Goal: Obtain resource: Download file/media

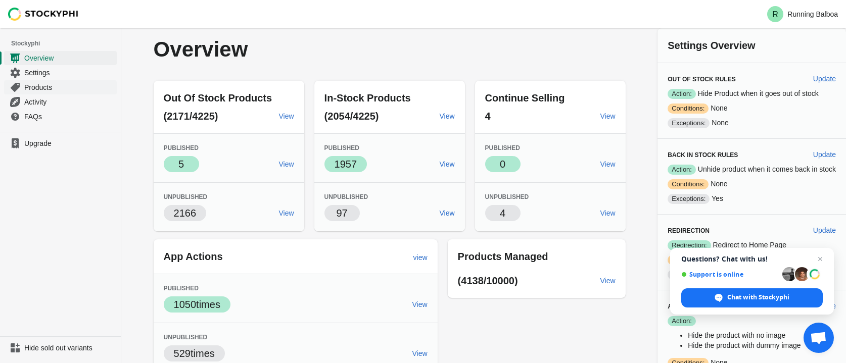
click at [37, 83] on span "Products" at bounding box center [69, 87] width 90 height 10
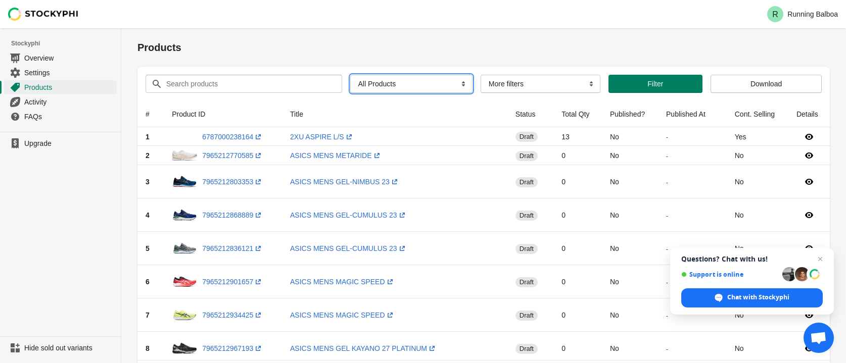
click at [401, 84] on select "All Products InStock InStock Published InStock Un-Published OOS OOS Published O…" at bounding box center [411, 84] width 122 height 18
select select "instock_has_no_image"
click at [350, 75] on select "All Products InStock InStock Published InStock Un-Published OOS OOS Published O…" at bounding box center [411, 84] width 122 height 18
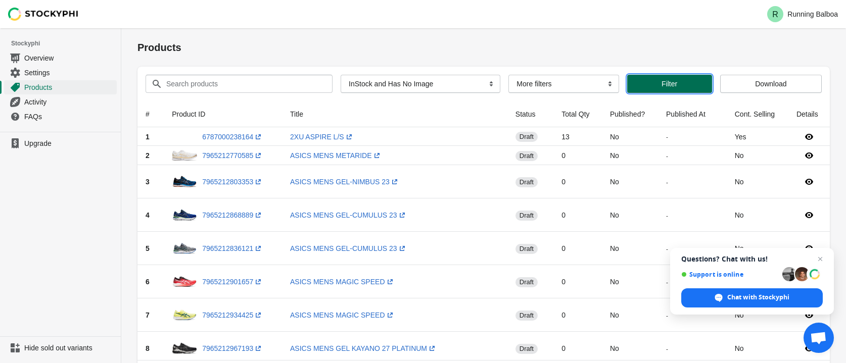
click at [676, 86] on span "Filter" at bounding box center [669, 84] width 69 height 8
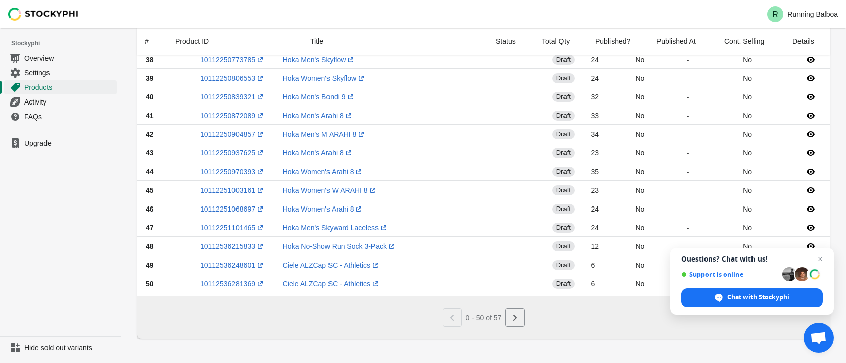
scroll to position [773, 0]
click at [513, 317] on icon "Next" at bounding box center [515, 318] width 10 height 10
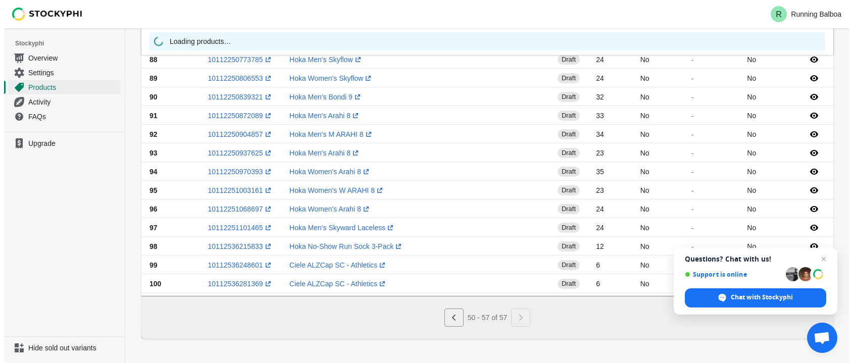
scroll to position [0, 0]
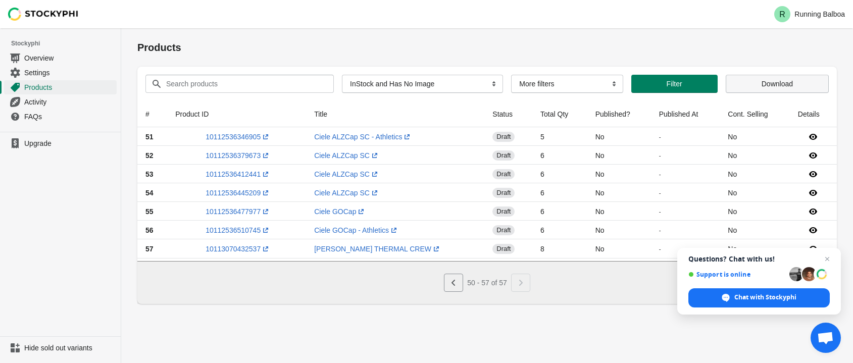
click at [796, 82] on span "Download" at bounding box center [778, 84] width 86 height 8
